Goal: Information Seeking & Learning: Learn about a topic

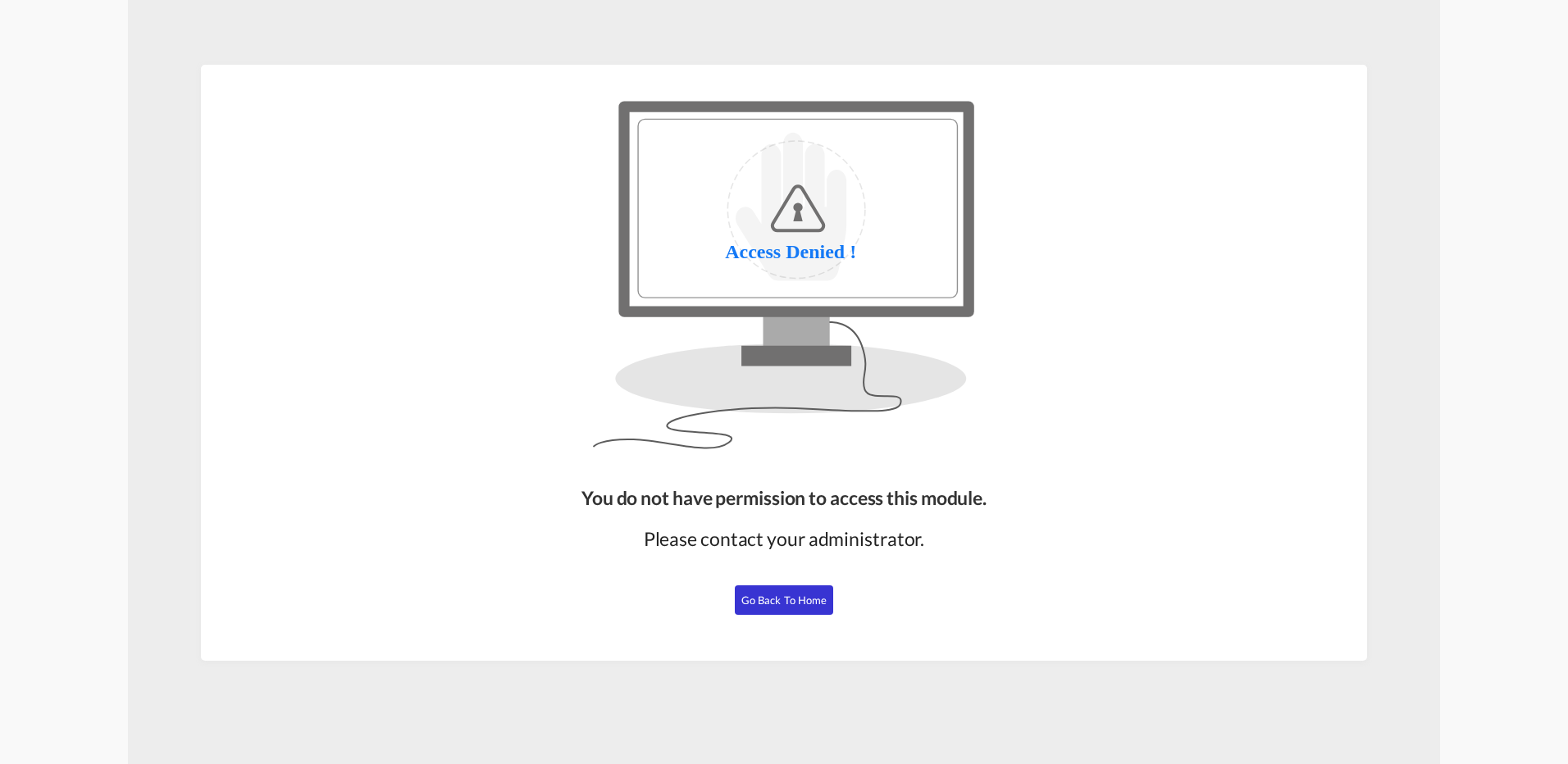
click at [745, 605] on span "Go Back to Home" at bounding box center [784, 600] width 86 height 13
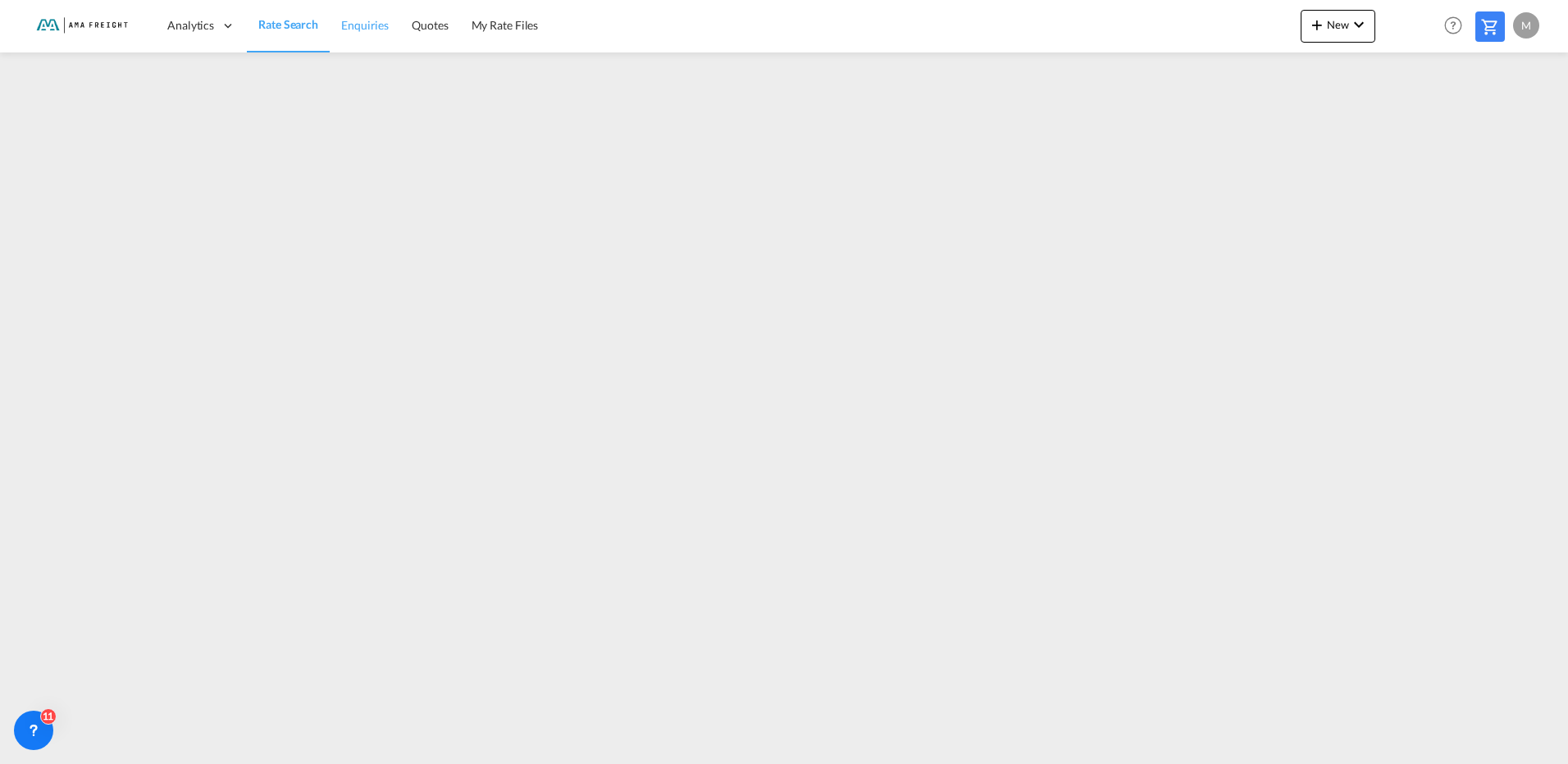
click at [361, 25] on span "Enquiries" at bounding box center [365, 25] width 47 height 14
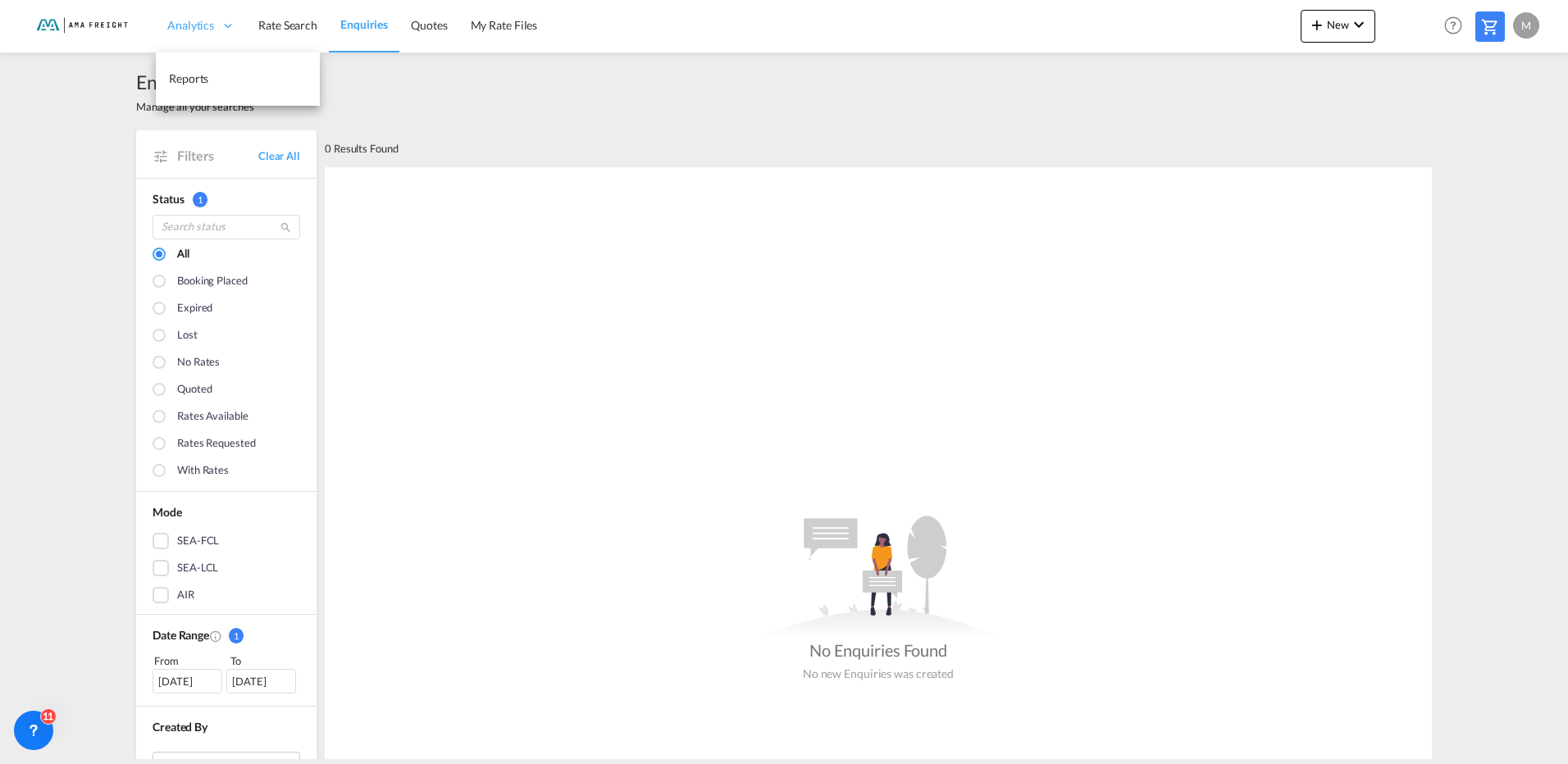
click at [211, 27] on span "Analytics" at bounding box center [190, 26] width 47 height 17
click at [1529, 22] on div "M" at bounding box center [1526, 26] width 27 height 27
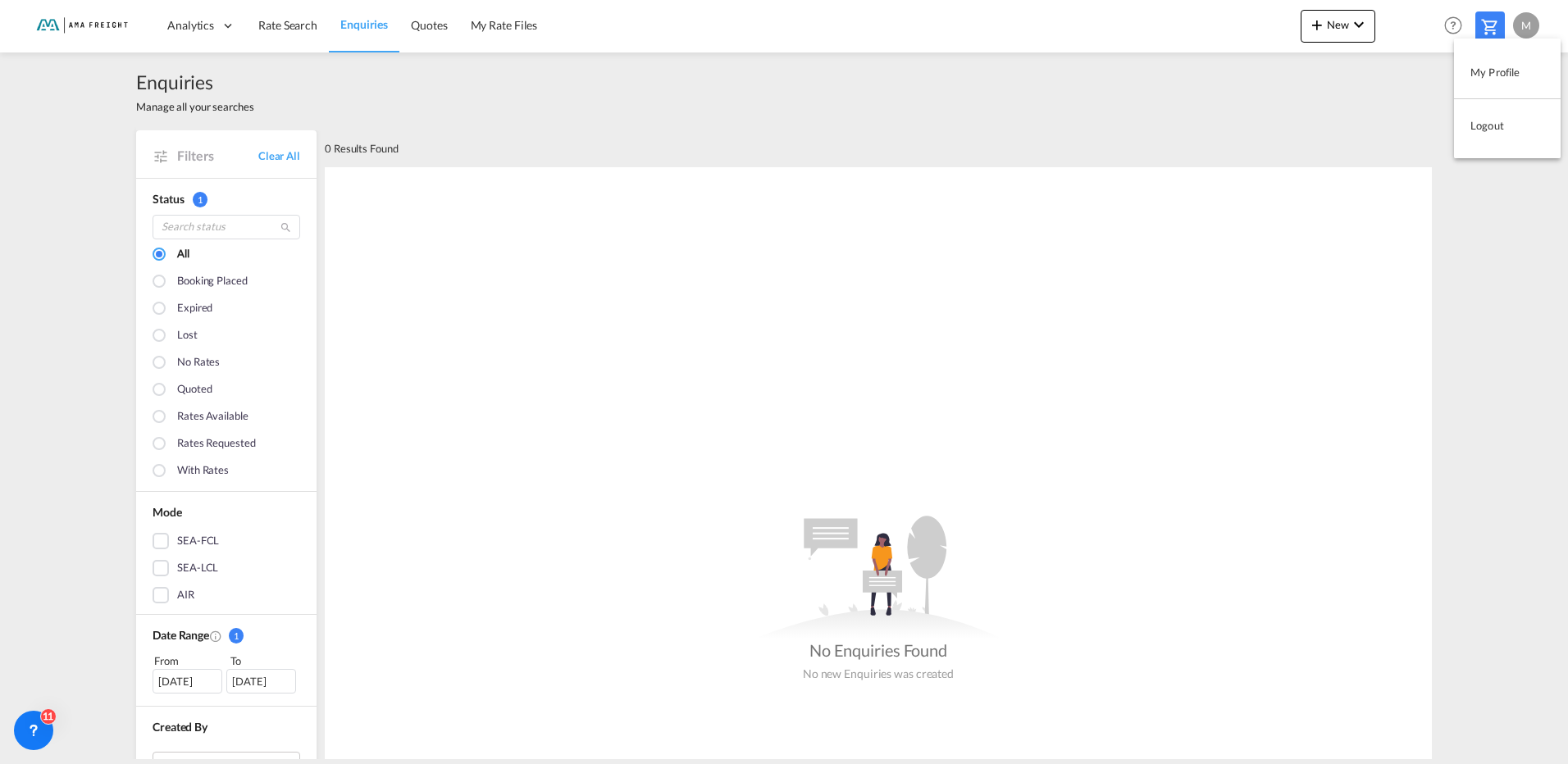
drag, startPoint x: 1301, startPoint y: 125, endPoint x: 1311, endPoint y: 120, distance: 11.2
click at [1303, 125] on md-backdrop at bounding box center [784, 382] width 1568 height 764
click at [838, 138] on div "0 Results Found" at bounding box center [878, 148] width 1108 height 36
click at [293, 30] on span "Rate Search" at bounding box center [288, 25] width 59 height 14
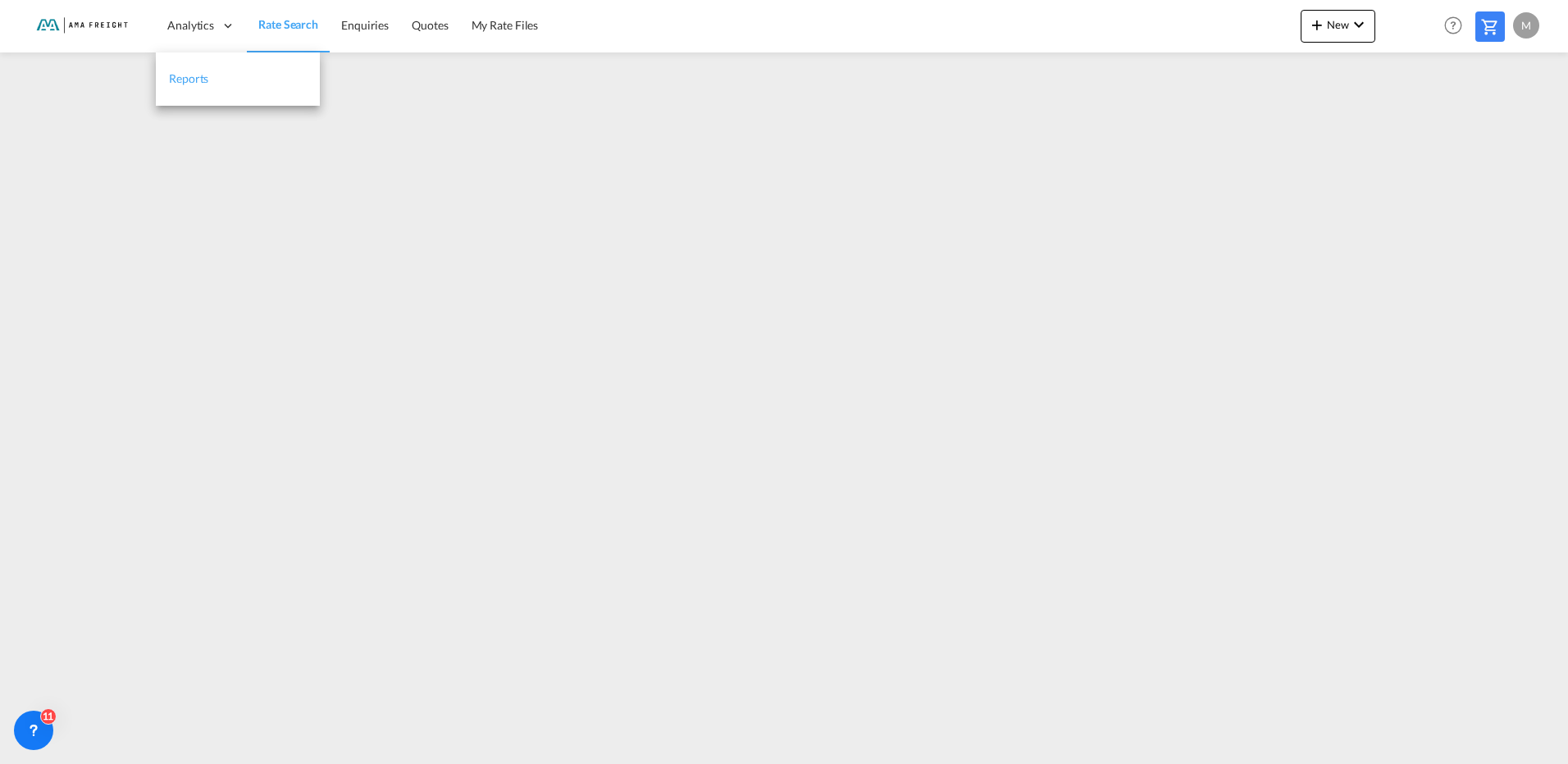
click at [199, 80] on span "Reports" at bounding box center [188, 78] width 39 height 14
click at [514, 32] on span "My Rate Files" at bounding box center [504, 25] width 67 height 14
click at [358, 24] on span "Enquiries" at bounding box center [364, 25] width 47 height 14
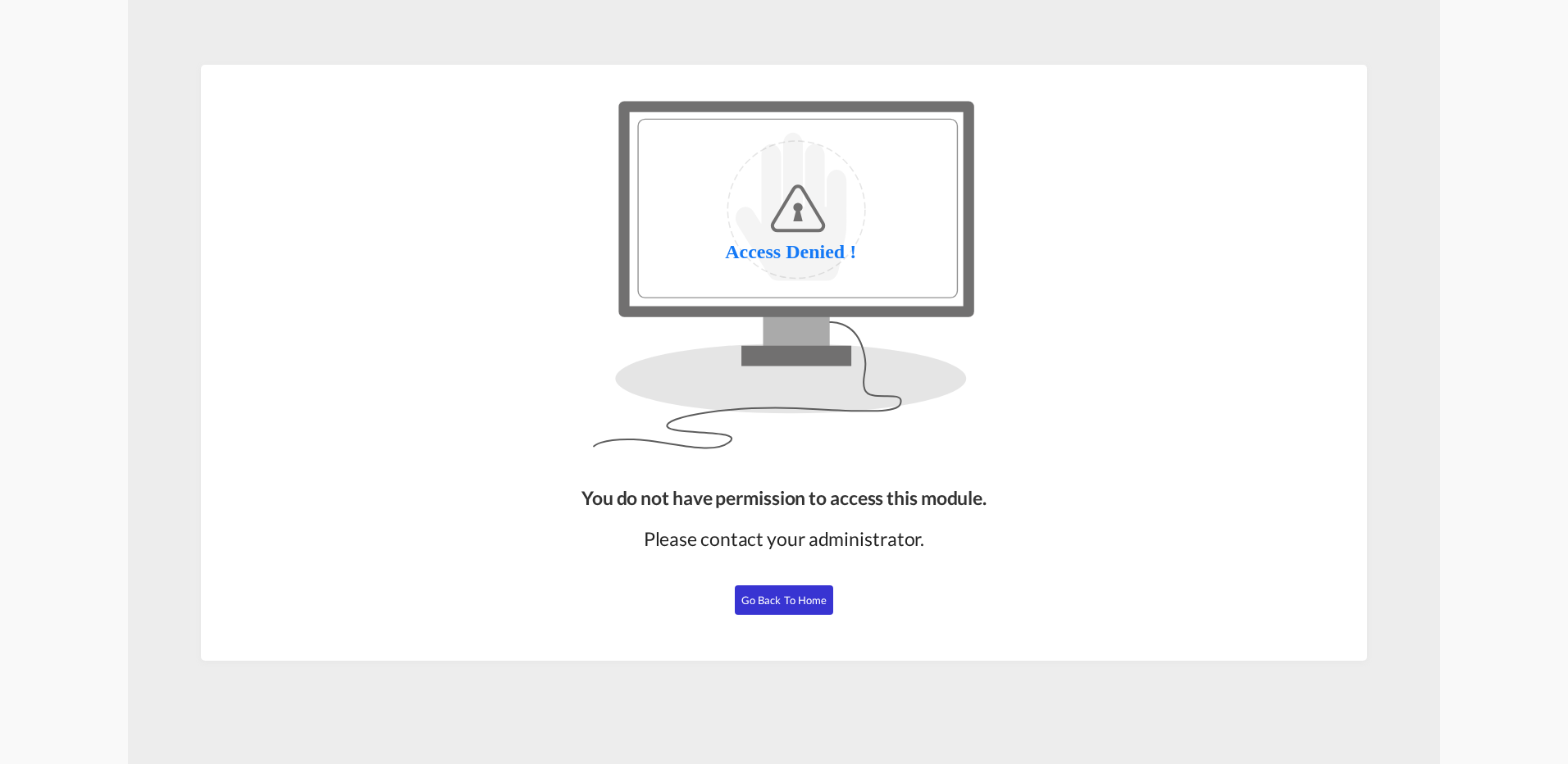
click at [788, 595] on span "Go Back to Home" at bounding box center [784, 600] width 86 height 13
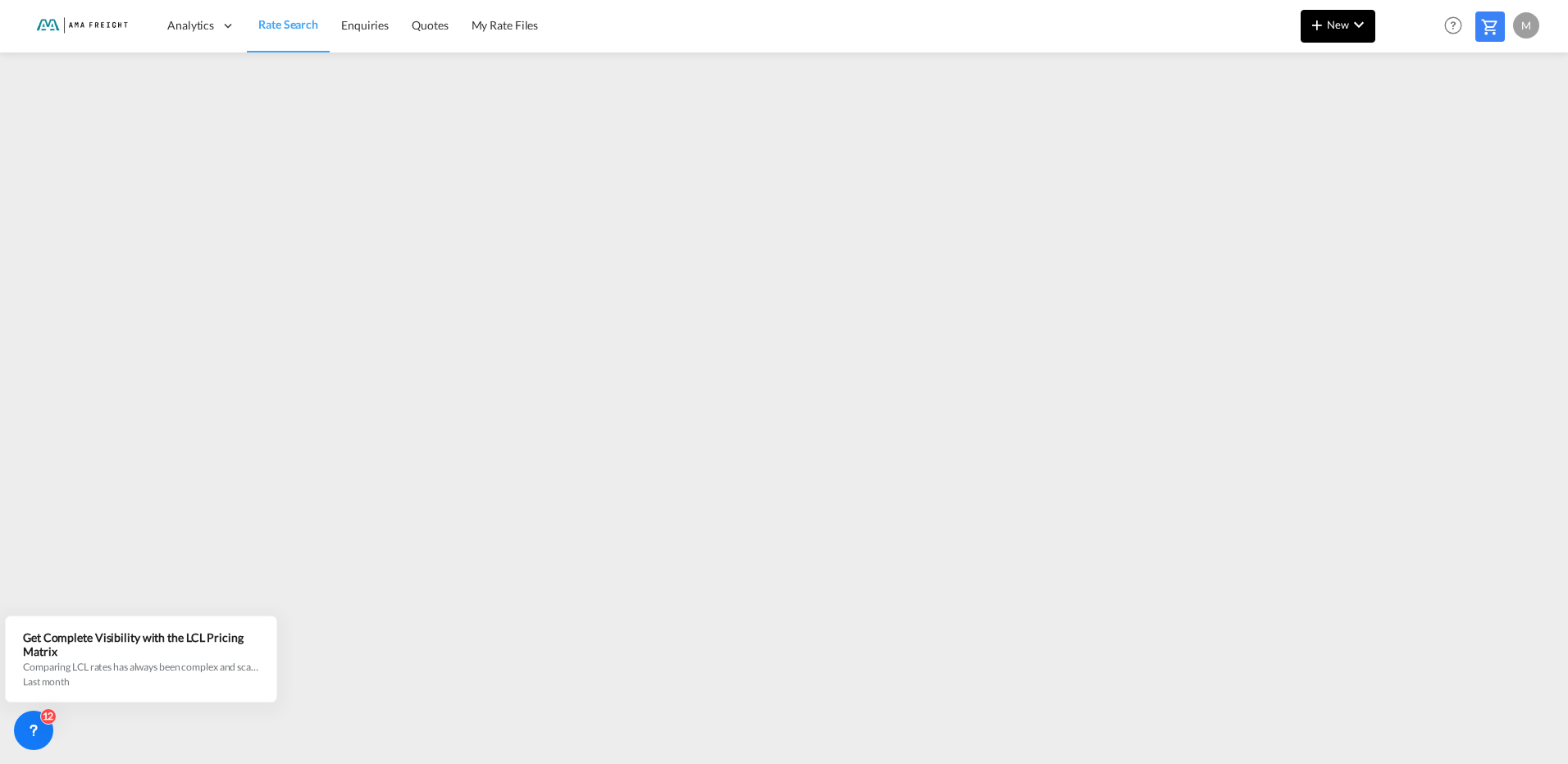
click at [1364, 25] on md-icon "icon-chevron-down" at bounding box center [1359, 25] width 20 height 20
click at [1125, 16] on md-backdrop at bounding box center [784, 382] width 1568 height 764
